Goal: Information Seeking & Learning: Learn about a topic

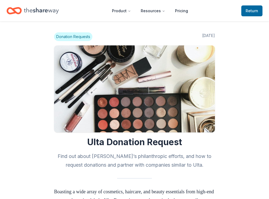
scroll to position [453, 0]
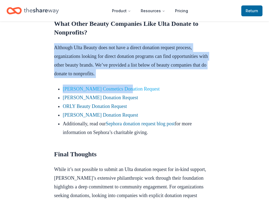
drag, startPoint x: 49, startPoint y: 84, endPoint x: 130, endPoint y: 122, distance: 89.6
click at [137, 78] on p "Although Ulta Beauty does not have a direct donation request process, organizat…" at bounding box center [134, 60] width 161 height 35
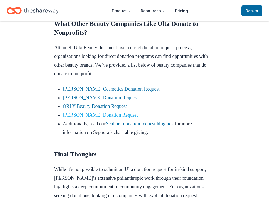
click at [113, 118] on link "Kiehl's Donation Request" at bounding box center [100, 114] width 75 height 5
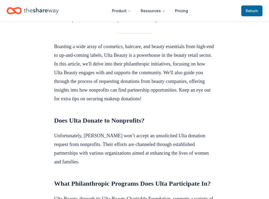
scroll to position [183, 0]
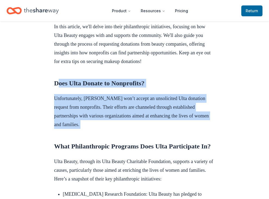
drag, startPoint x: 59, startPoint y: 93, endPoint x: 122, endPoint y: 148, distance: 83.4
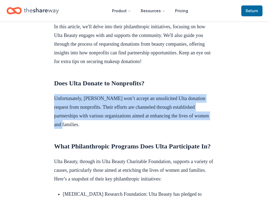
drag, startPoint x: 55, startPoint y: 99, endPoint x: 144, endPoint y: 133, distance: 95.5
click at [144, 129] on p "Unfortunately, Ulta won’t accept an unsolicited Ulta donation request from nonp…" at bounding box center [134, 111] width 161 height 35
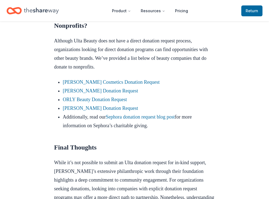
scroll to position [476, 0]
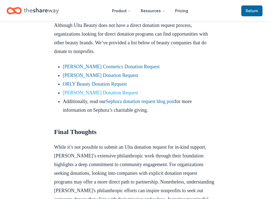
drag, startPoint x: 110, startPoint y: 103, endPoint x: 83, endPoint y: 127, distance: 36.8
click at [175, 104] on link "Sephora donation request blog post" at bounding box center [140, 101] width 69 height 5
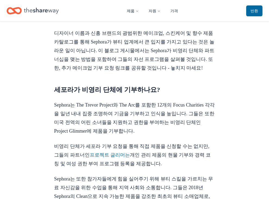
scroll to position [159, 0]
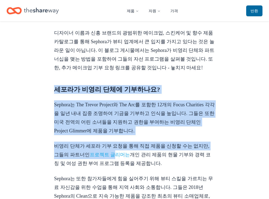
drag, startPoint x: 66, startPoint y: 82, endPoint x: 113, endPoint y: 156, distance: 87.8
click at [113, 156] on link "프로젝트 글리머는" at bounding box center [110, 154] width 41 height 5
click at [119, 174] on p "Sephora는 또한 참가자들에게 힘을 실어주기 위해 뷰티 스킬을 가르치는 무료 자신감을 위한 수업을 통해 지역 사회와 소통합니다. 그들은 2…" at bounding box center [134, 196] width 161 height 44
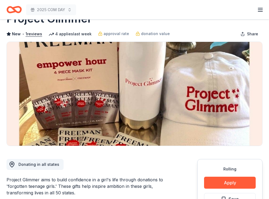
scroll to position [33, 0]
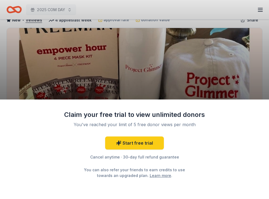
click at [153, 28] on div "Claim your free trial to view unlimited donors You've reached your limit of 5 f…" at bounding box center [134, 99] width 269 height 199
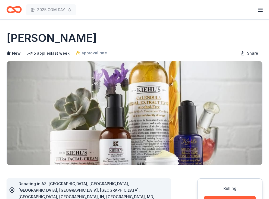
scroll to position [106, 0]
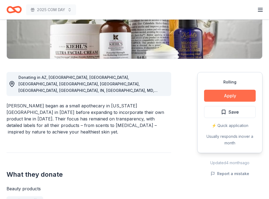
click at [241, 95] on button "Apply" at bounding box center [230, 96] width 52 height 12
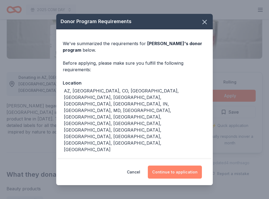
click at [191, 168] on button "Continue to application" at bounding box center [175, 172] width 54 height 13
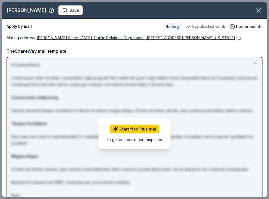
scroll to position [0, 0]
drag, startPoint x: 19, startPoint y: 28, endPoint x: 42, endPoint y: 27, distance: 23.4
click at [42, 27] on div "Apply by mail" at bounding box center [83, 26] width 153 height 11
click at [259, 11] on icon "button" at bounding box center [259, 11] width 8 height 8
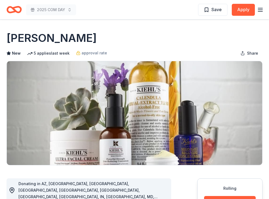
click at [33, 32] on h1 "Kiehl's" at bounding box center [52, 37] width 90 height 15
click at [32, 37] on h1 "Kiehl's" at bounding box center [52, 37] width 90 height 15
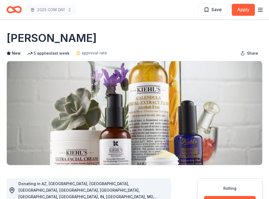
drag, startPoint x: 46, startPoint y: 37, endPoint x: 3, endPoint y: 37, distance: 43.5
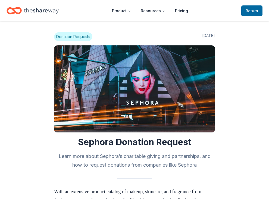
scroll to position [409, 0]
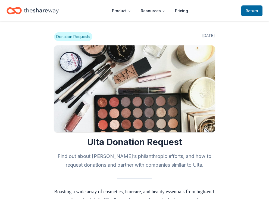
scroll to position [476, 0]
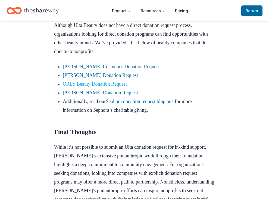
click at [91, 87] on link "ORLY Beauty Donation Request" at bounding box center [95, 83] width 64 height 5
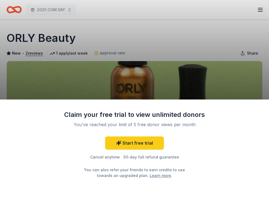
click at [218, 84] on div "Claim your free trial to view unlimited donors You've reached your limit of 5 f…" at bounding box center [134, 99] width 269 height 199
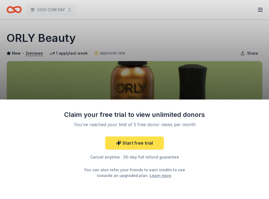
click at [153, 147] on link "Start free trial" at bounding box center [134, 143] width 59 height 13
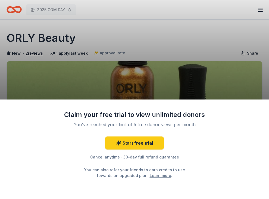
click at [151, 56] on div "Claim your free trial to view unlimited donors You've reached your limit of 5 f…" at bounding box center [134, 99] width 269 height 199
click at [7, 13] on div "Claim your free trial to view unlimited donors You've reached your limit of 5 f…" at bounding box center [134, 99] width 269 height 199
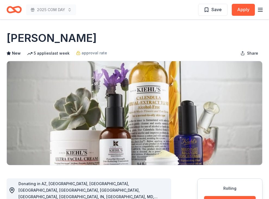
click at [257, 8] on icon "button" at bounding box center [260, 10] width 7 height 7
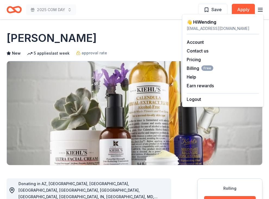
click at [13, 11] on icon "Home" at bounding box center [11, 9] width 8 height 5
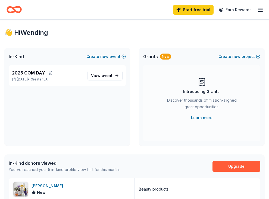
click at [116, 0] on div "Start free trial Earn Rewards" at bounding box center [134, 9] width 269 height 19
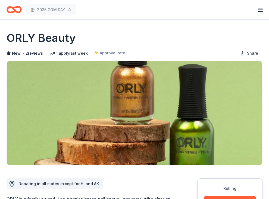
scroll to position [14, 0]
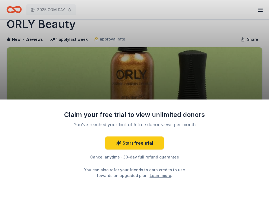
click at [88, 90] on div "Claim your free trial to view unlimited donors You've reached your limit of 5 f…" at bounding box center [134, 99] width 269 height 199
